Goal: Complete application form

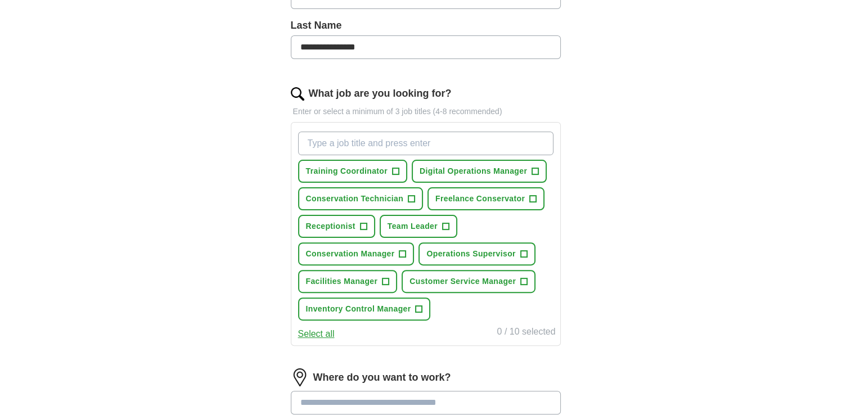
scroll to position [295, 0]
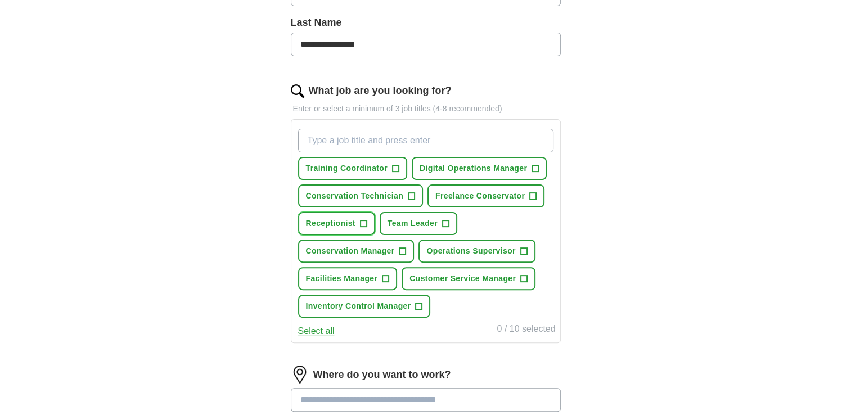
click at [361, 220] on span "+" at bounding box center [363, 223] width 7 height 9
click at [538, 165] on button "Digital Operations Manager +" at bounding box center [479, 168] width 135 height 23
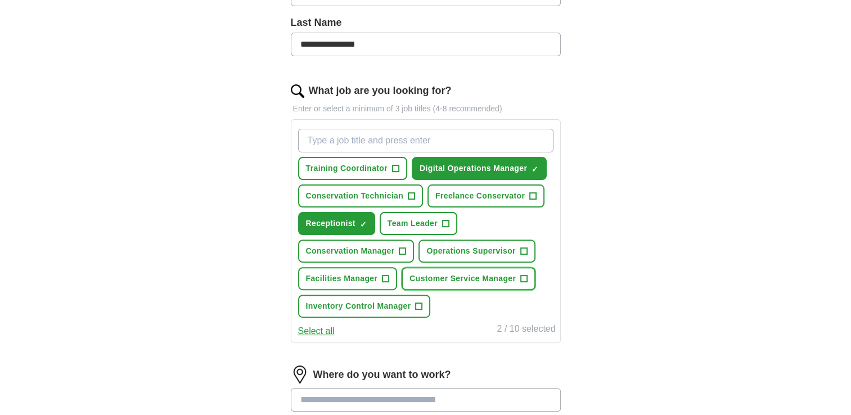
click at [522, 276] on span "+" at bounding box center [524, 278] width 7 height 9
click at [523, 249] on span "+" at bounding box center [523, 251] width 7 height 9
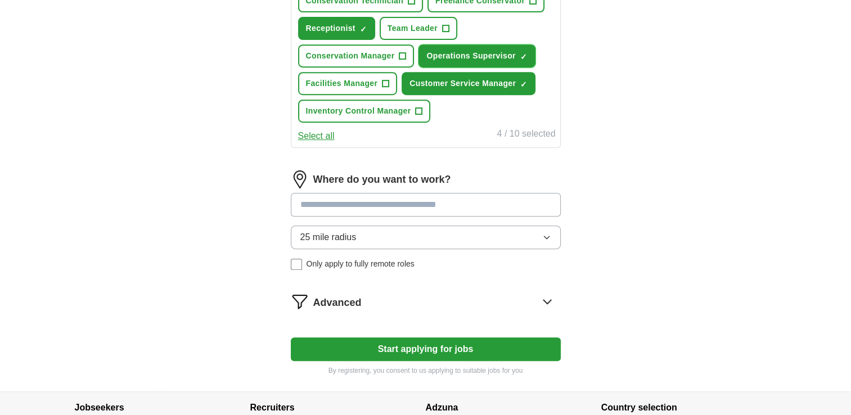
scroll to position [490, 0]
click at [446, 197] on input at bounding box center [426, 204] width 270 height 24
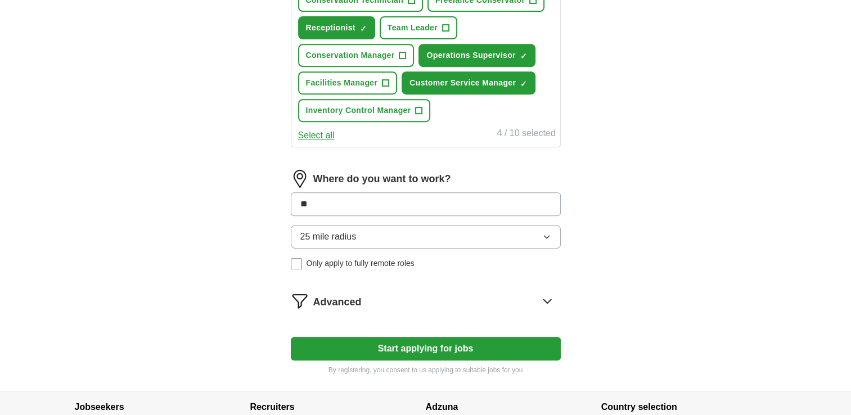
type input "***"
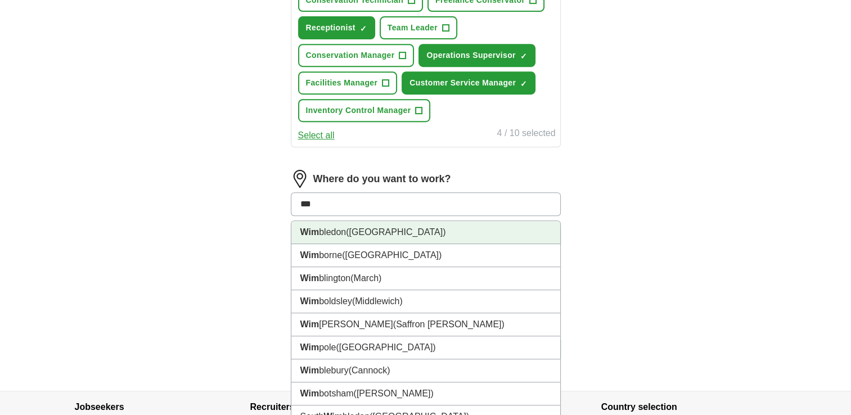
click at [398, 228] on span "([GEOGRAPHIC_DATA])" at bounding box center [396, 232] width 100 height 10
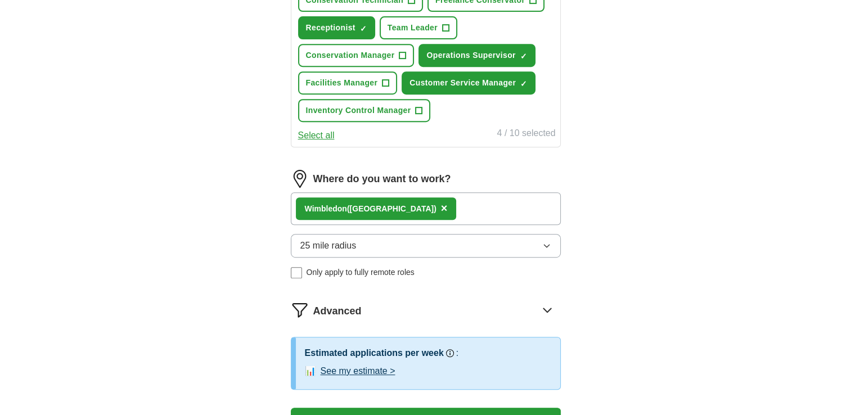
click at [492, 246] on button "25 mile radius" at bounding box center [426, 246] width 270 height 24
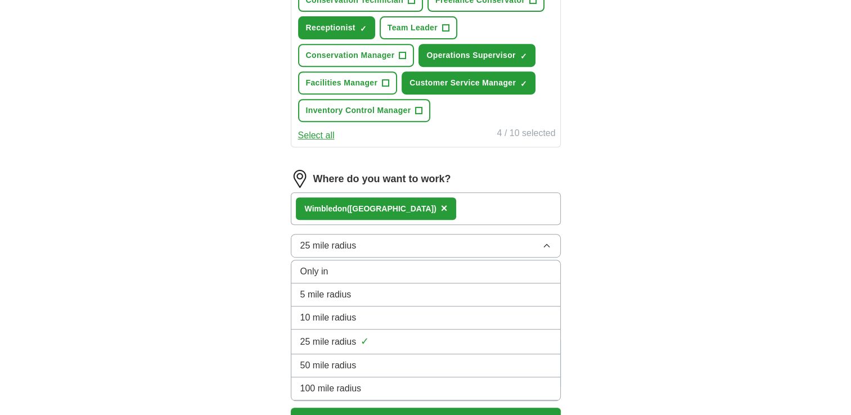
click at [451, 311] on div "10 mile radius" at bounding box center [425, 317] width 251 height 13
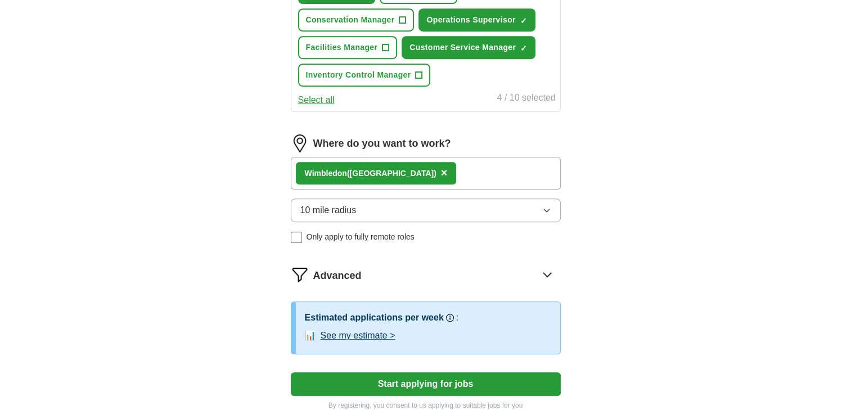
scroll to position [537, 0]
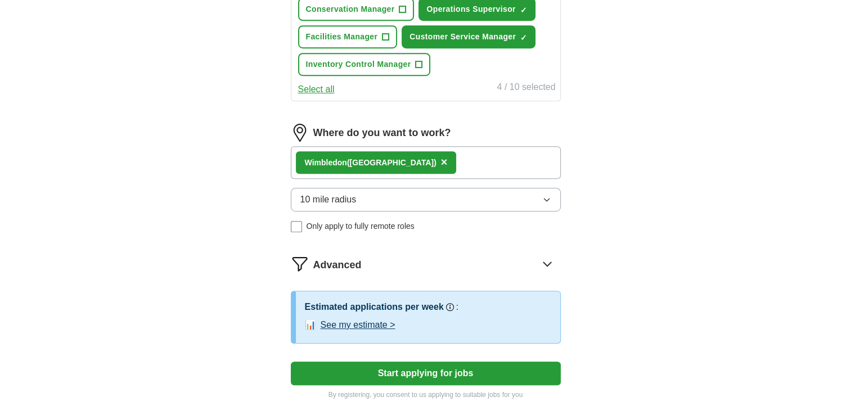
click at [456, 370] on button "Start applying for jobs" at bounding box center [426, 374] width 270 height 24
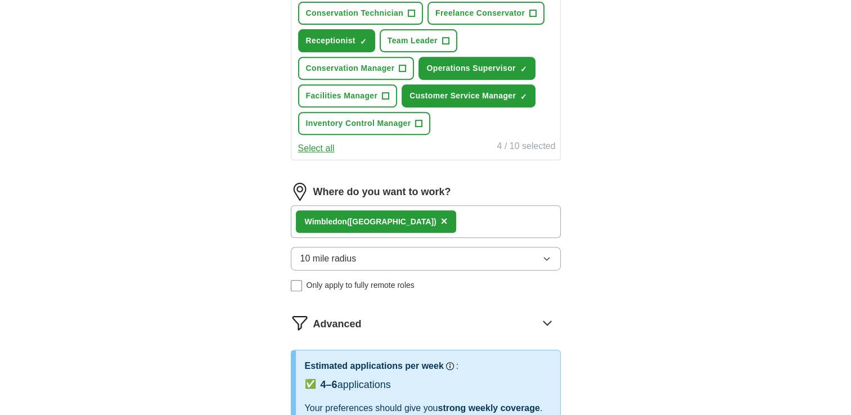
select select "**"
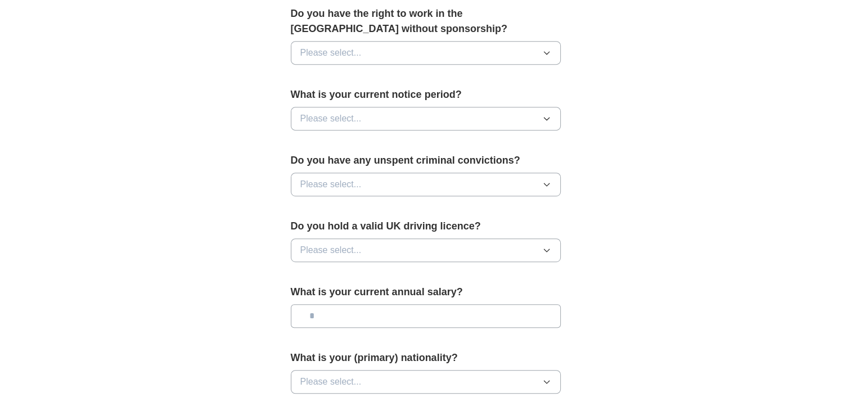
scroll to position [583, 0]
click at [546, 49] on icon "button" at bounding box center [546, 51] width 9 height 9
click at [398, 80] on div "Yes" at bounding box center [425, 77] width 251 height 13
click at [397, 113] on button "Please select..." at bounding box center [426, 118] width 270 height 24
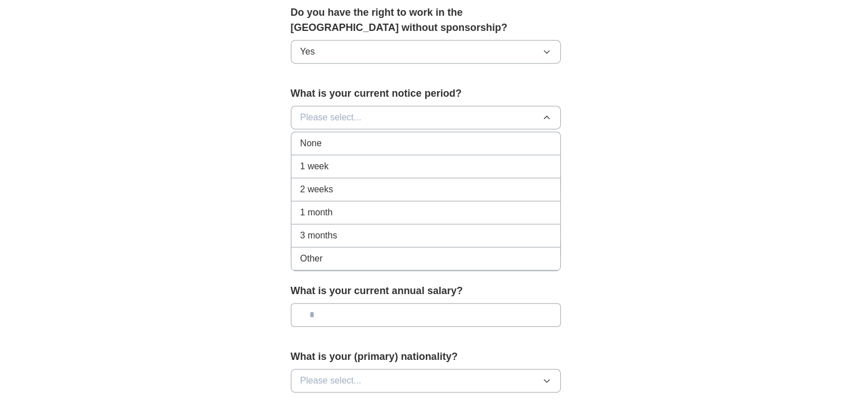
click at [343, 141] on div "None" at bounding box center [425, 143] width 251 height 13
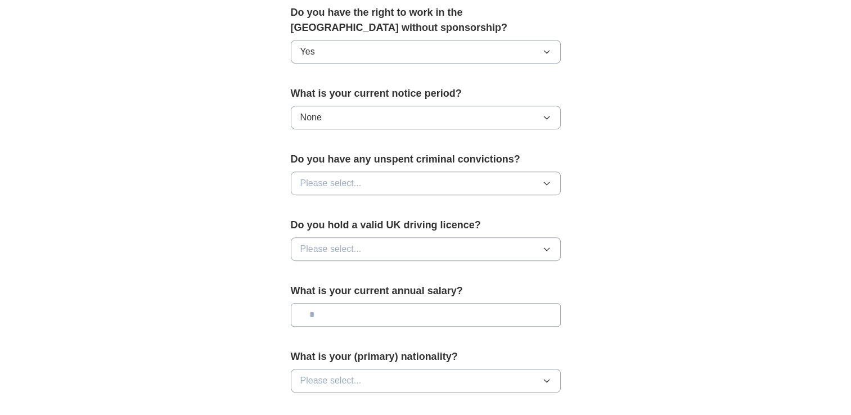
click at [362, 182] on button "Please select..." at bounding box center [426, 184] width 270 height 24
click at [344, 231] on div "No" at bounding box center [425, 232] width 251 height 13
click at [362, 246] on button "Please select..." at bounding box center [426, 249] width 270 height 24
click at [355, 298] on div "No" at bounding box center [425, 297] width 251 height 13
click at [367, 316] on input "text" at bounding box center [426, 315] width 270 height 24
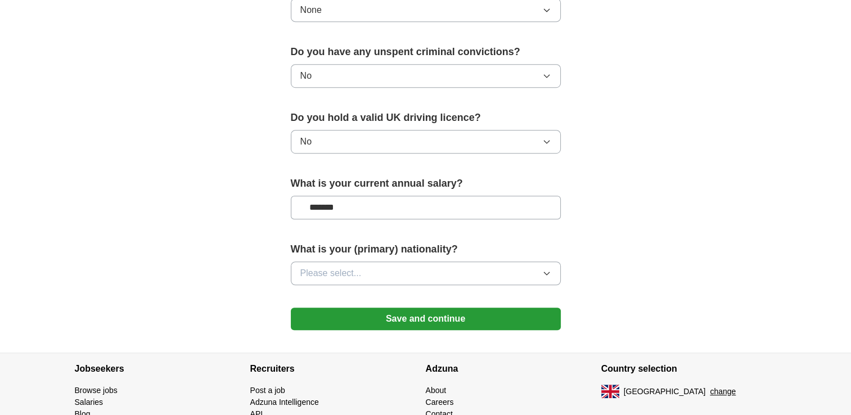
scroll to position [700, 0]
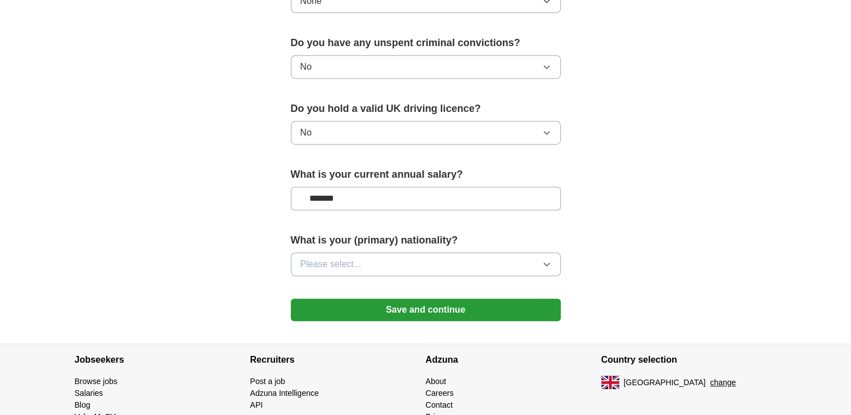
type input "*******"
click at [427, 305] on button "Save and continue" at bounding box center [426, 310] width 270 height 22
